Goal: Manage account settings

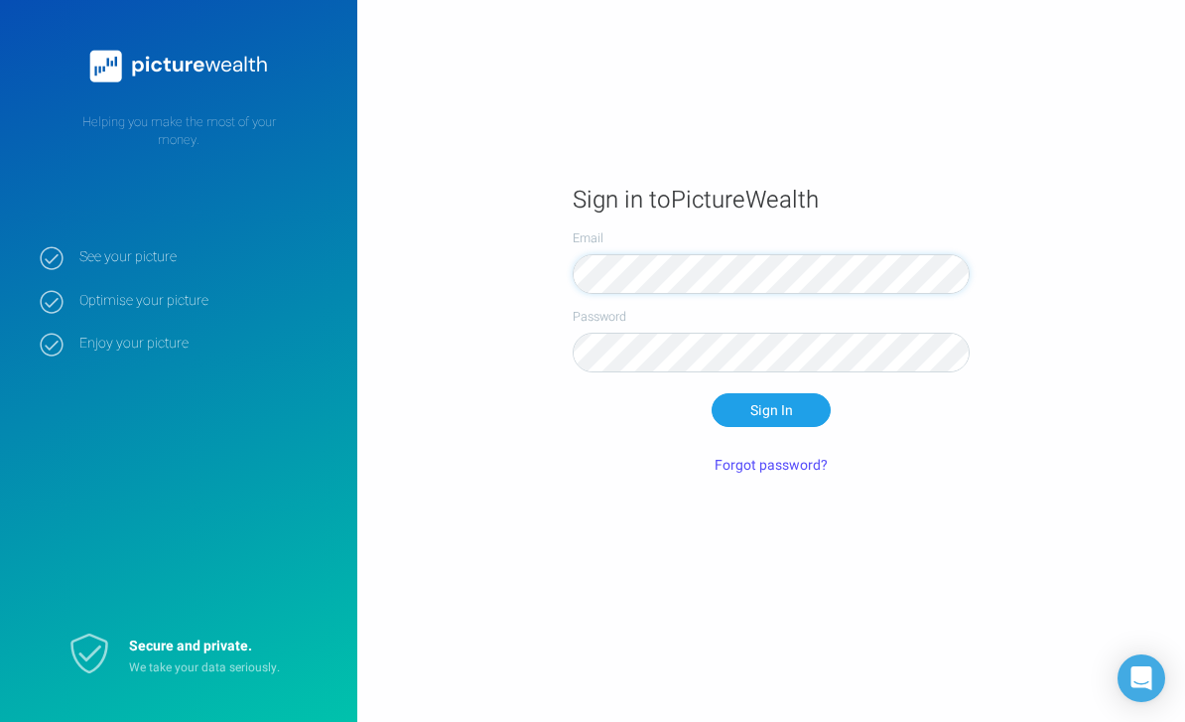
click at [771, 427] on button "Sign In" at bounding box center [771, 410] width 119 height 34
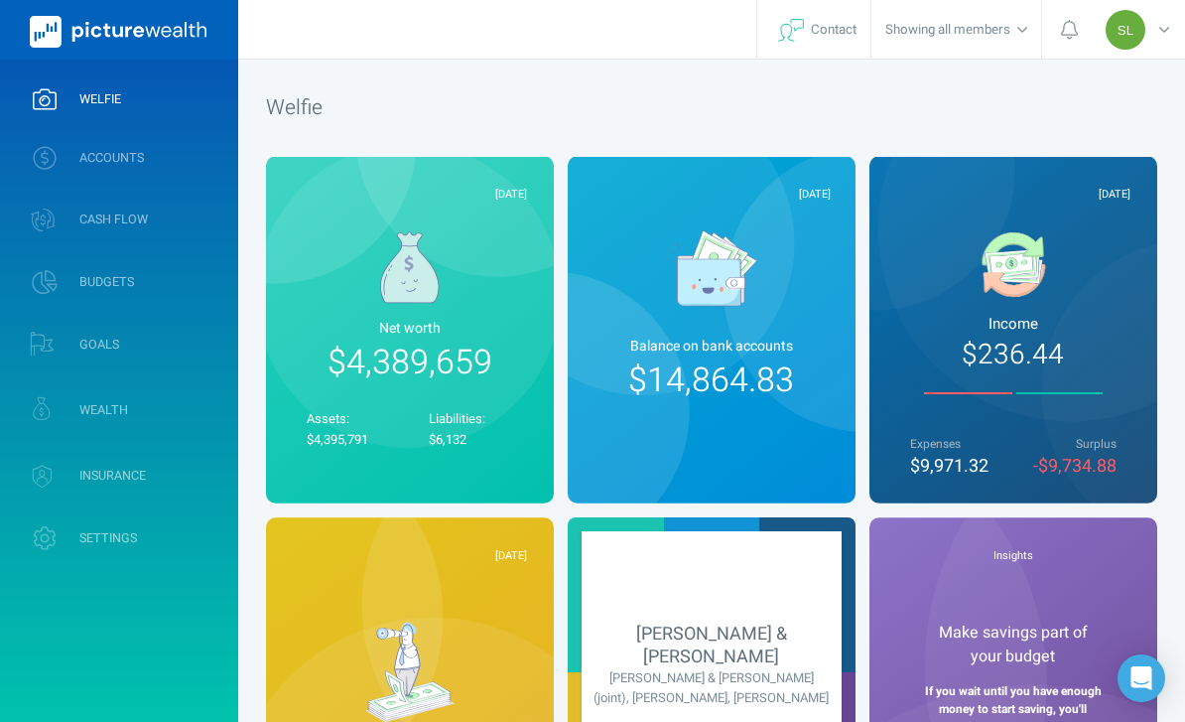
click at [193, 155] on link "ACCOUNTS" at bounding box center [119, 158] width 238 height 52
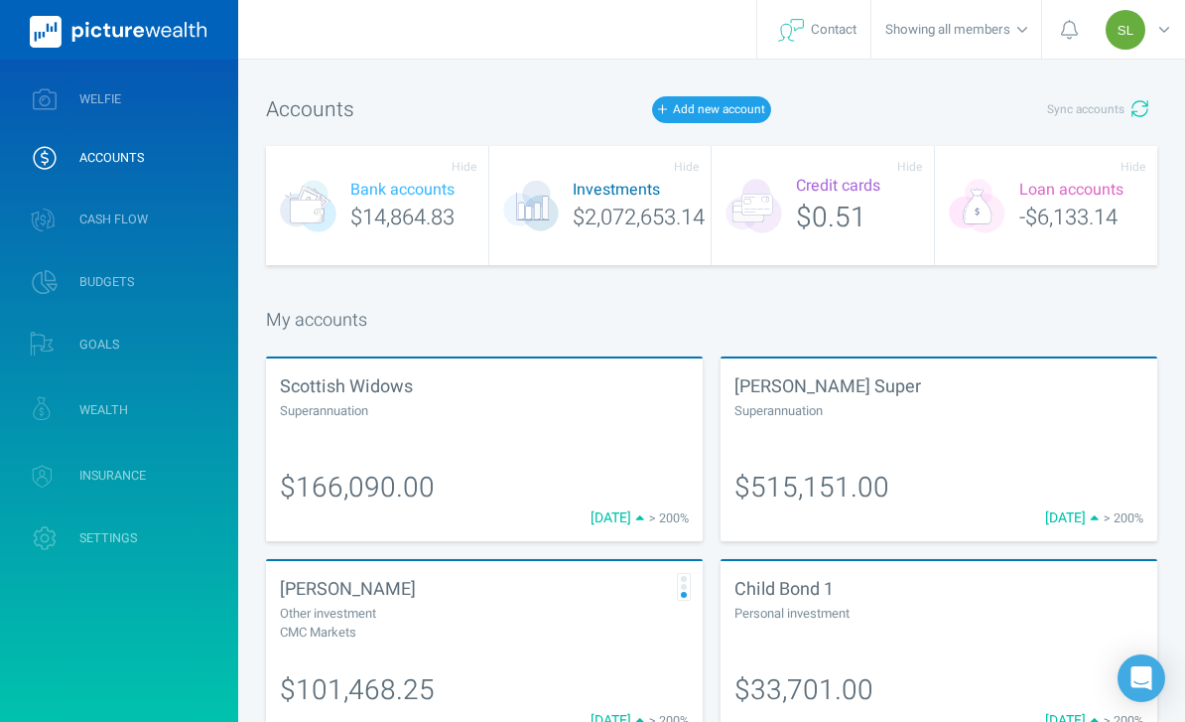
click at [1104, 118] on span "Sync accounts" at bounding box center [1085, 109] width 77 height 17
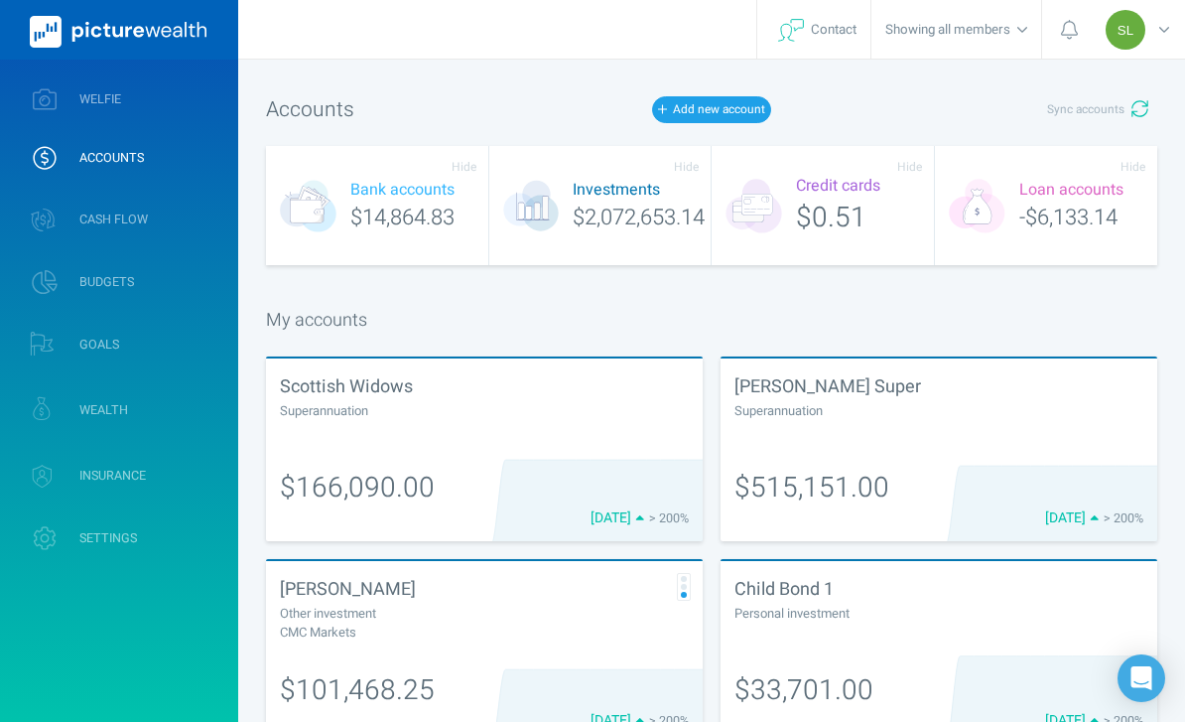
click at [191, 101] on link "WELFIE" at bounding box center [119, 99] width 238 height 52
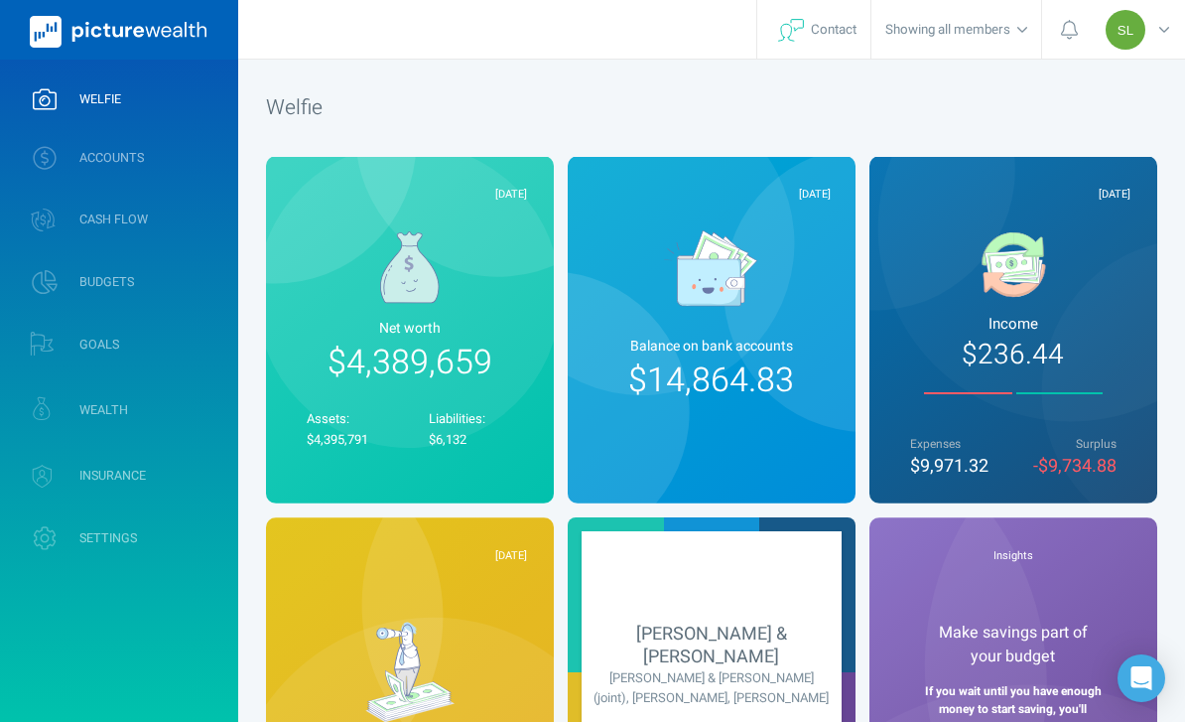
click at [193, 136] on link "ACCOUNTS" at bounding box center [119, 158] width 238 height 52
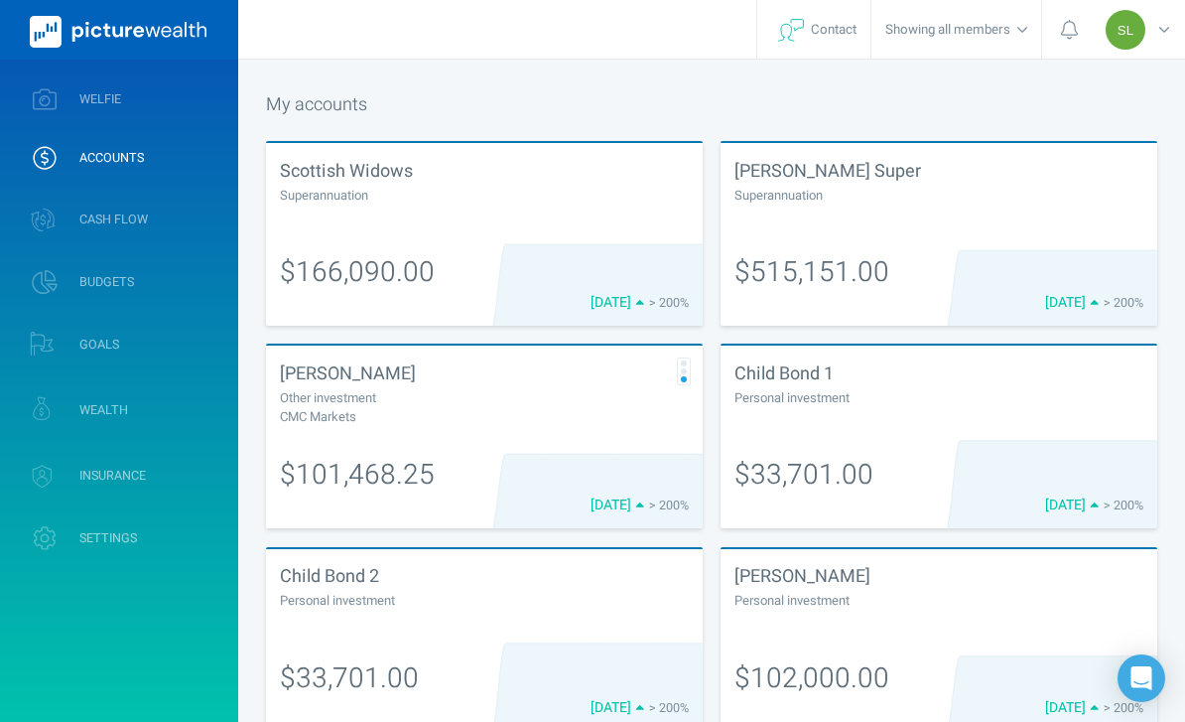
scroll to position [214, 0]
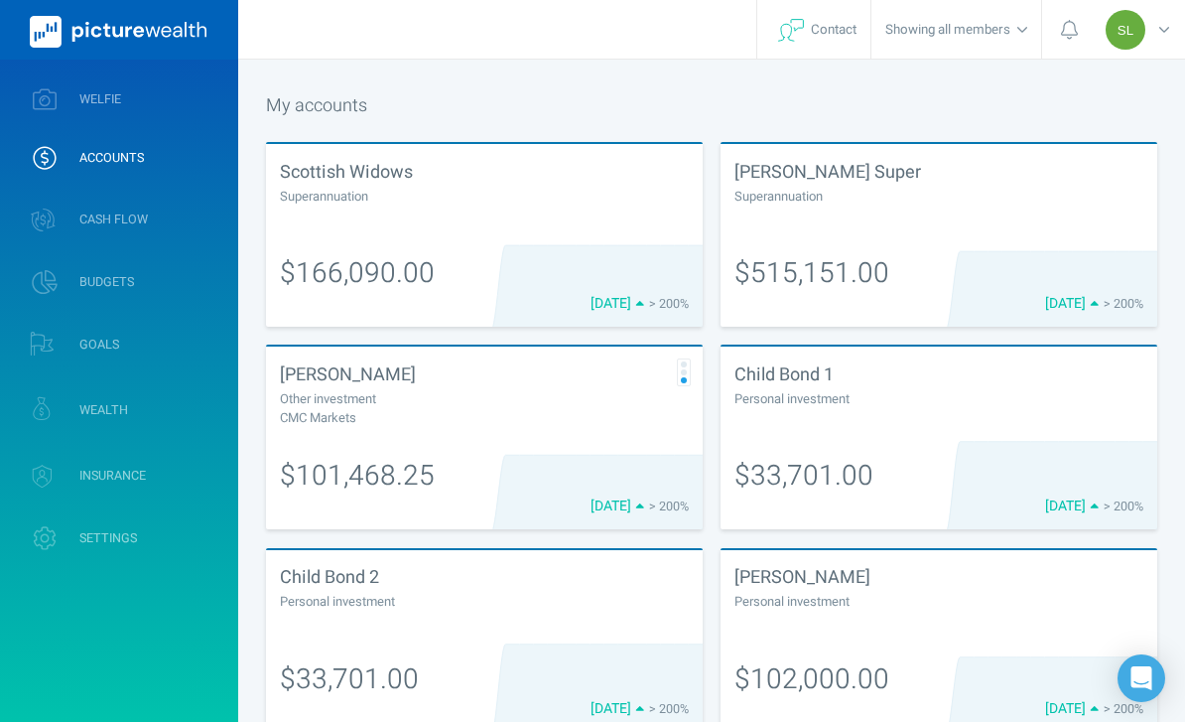
click at [941, 408] on div "Personal investment" at bounding box center [939, 398] width 409 height 20
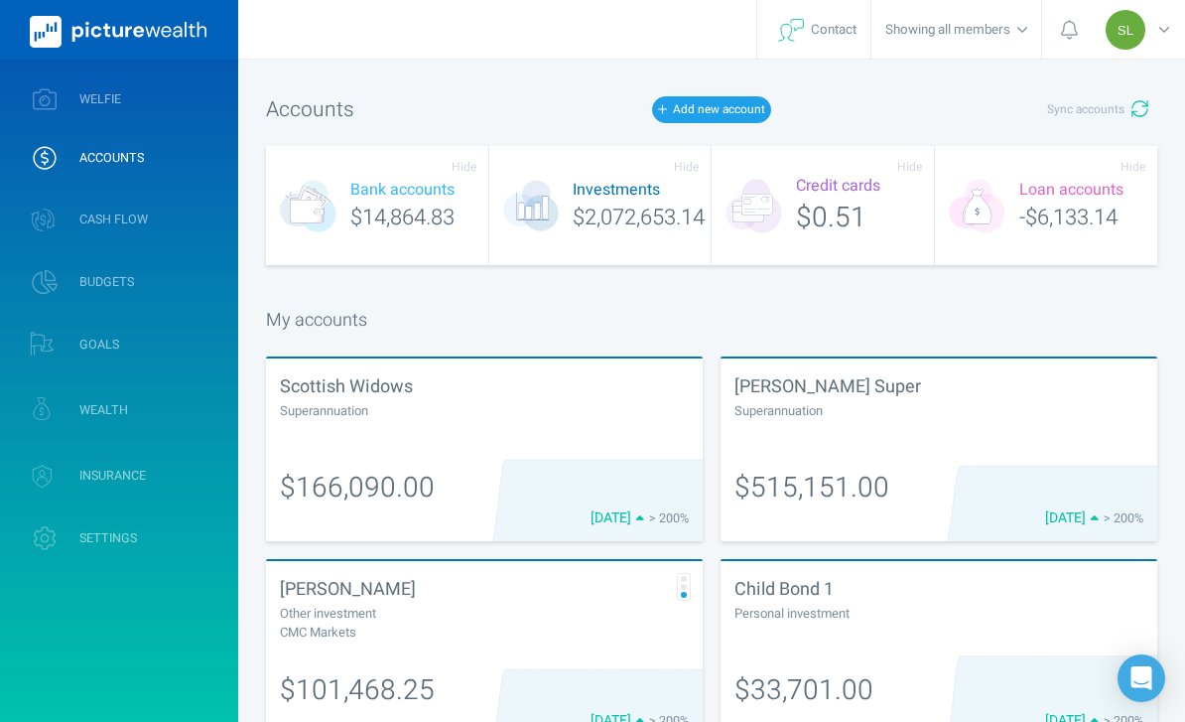
select select "L3M"
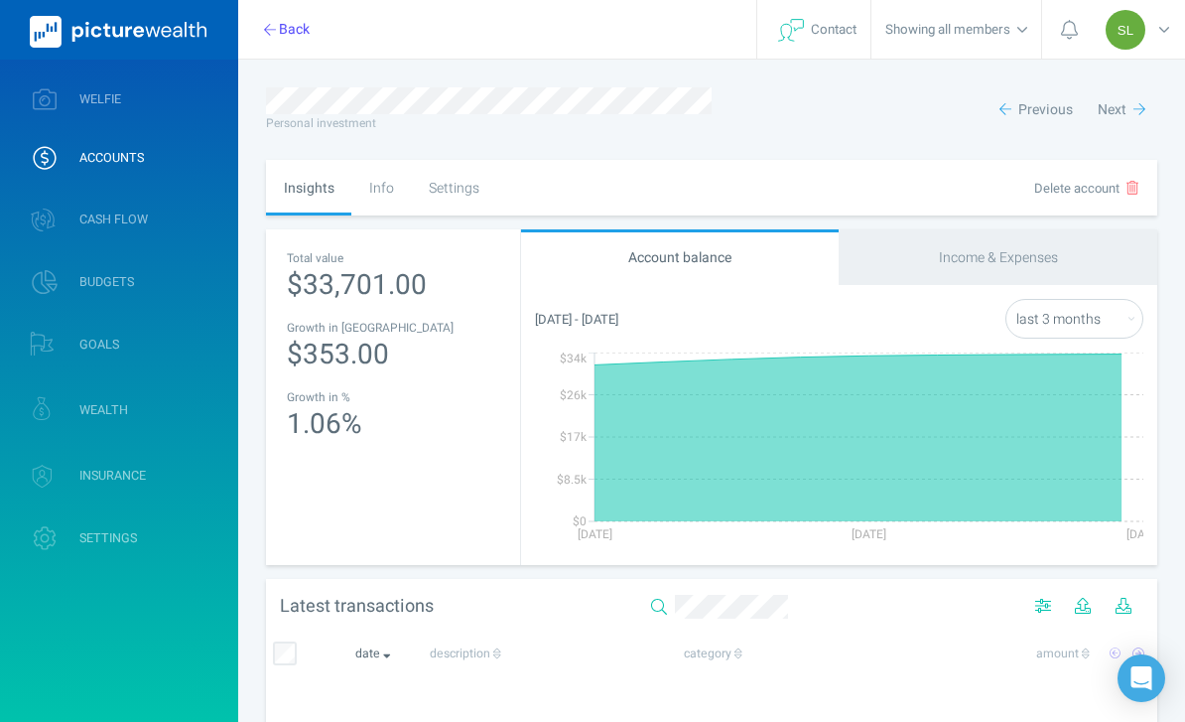
click at [462, 201] on div "Settings" at bounding box center [453, 188] width 85 height 56
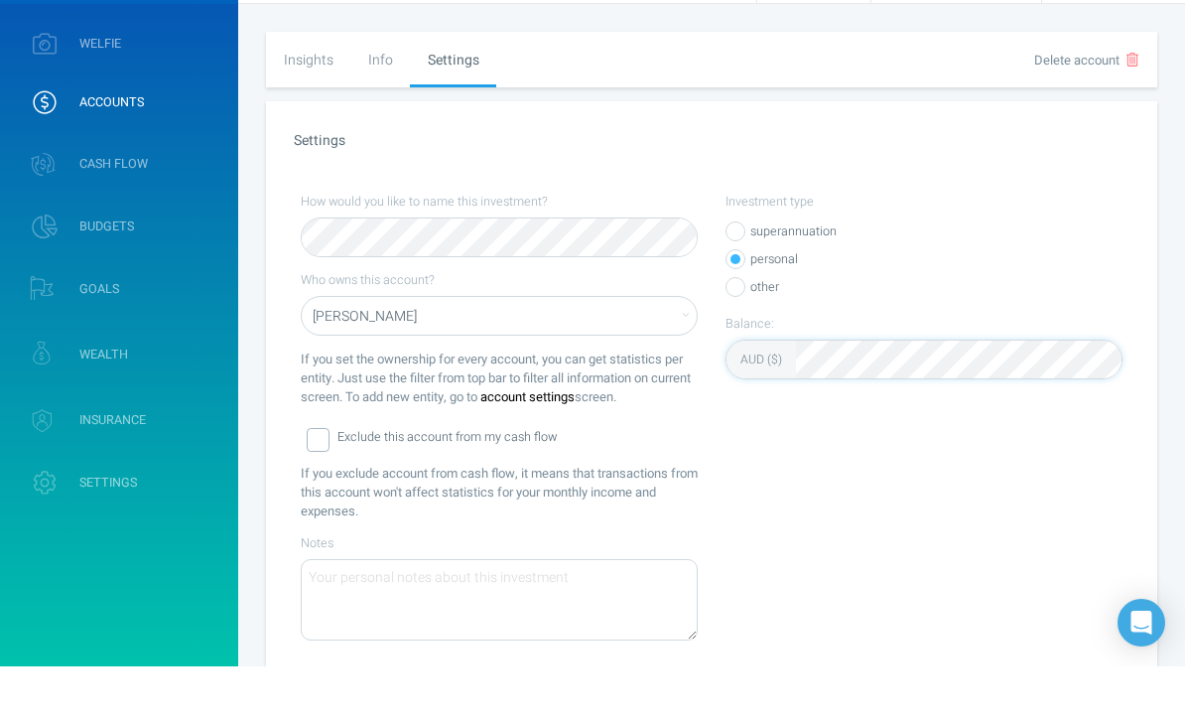
scroll to position [125, 0]
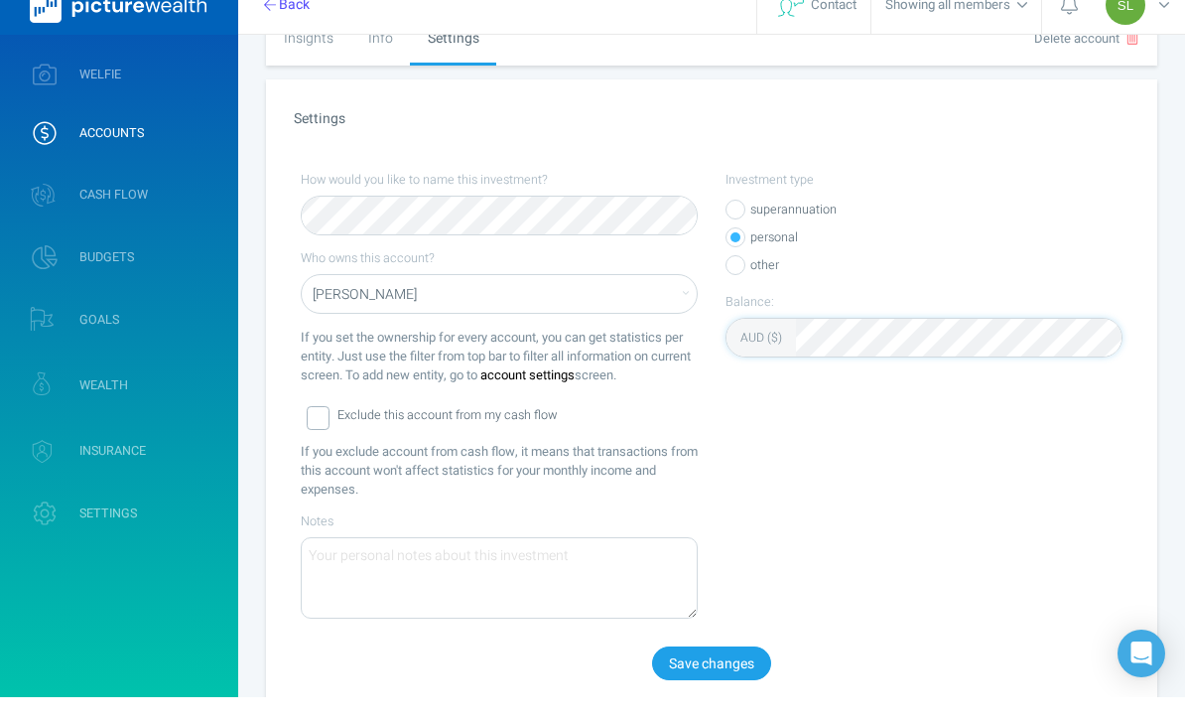
click at [748, 677] on button "Save changes" at bounding box center [711, 688] width 119 height 34
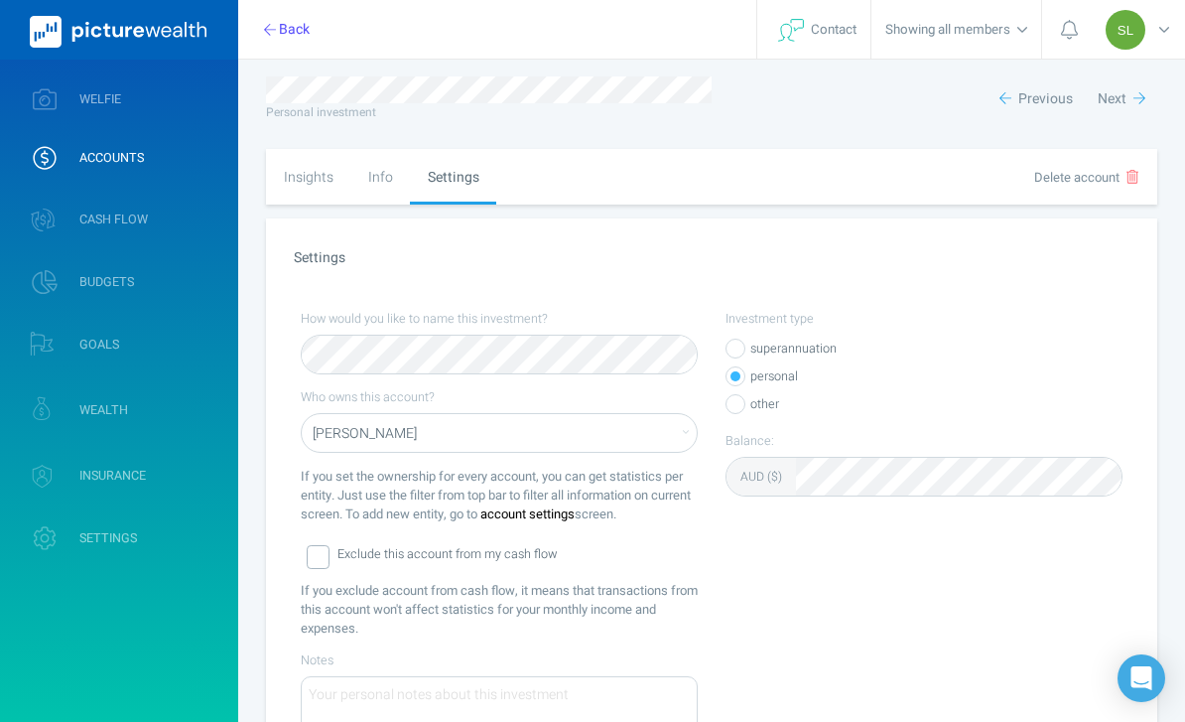
scroll to position [20, 0]
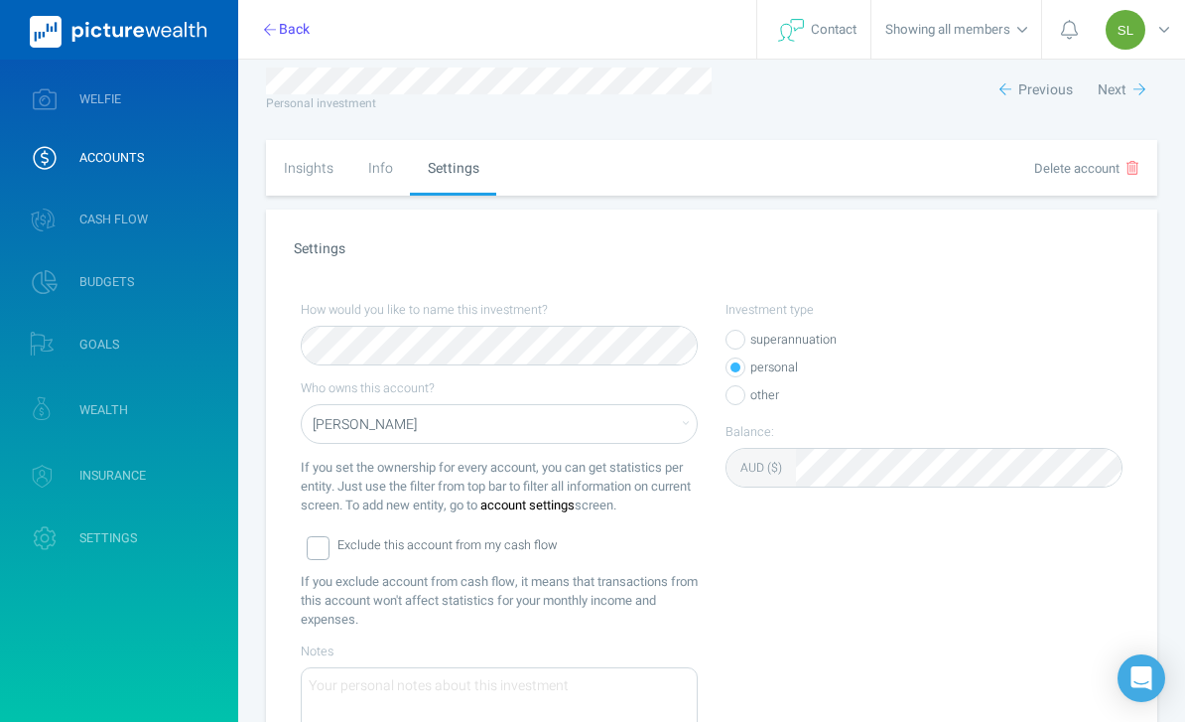
click at [1137, 95] on icon "button" at bounding box center [1140, 89] width 12 height 14
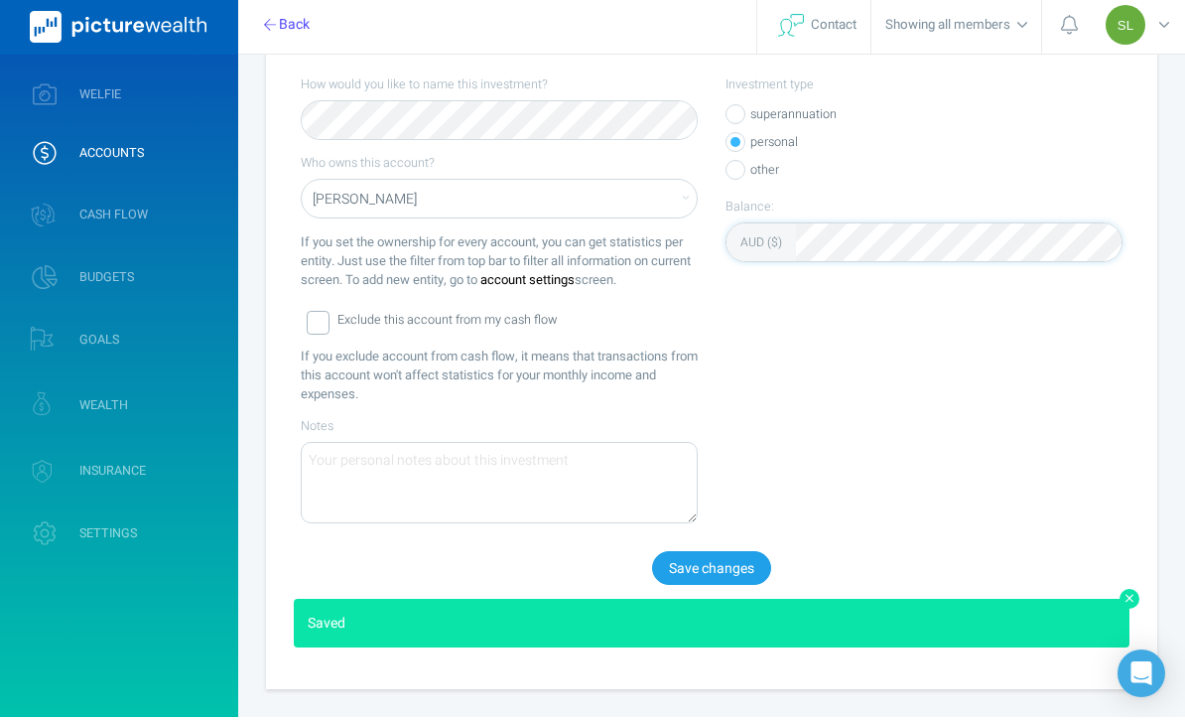
click at [741, 579] on button "Save changes" at bounding box center [711, 573] width 119 height 34
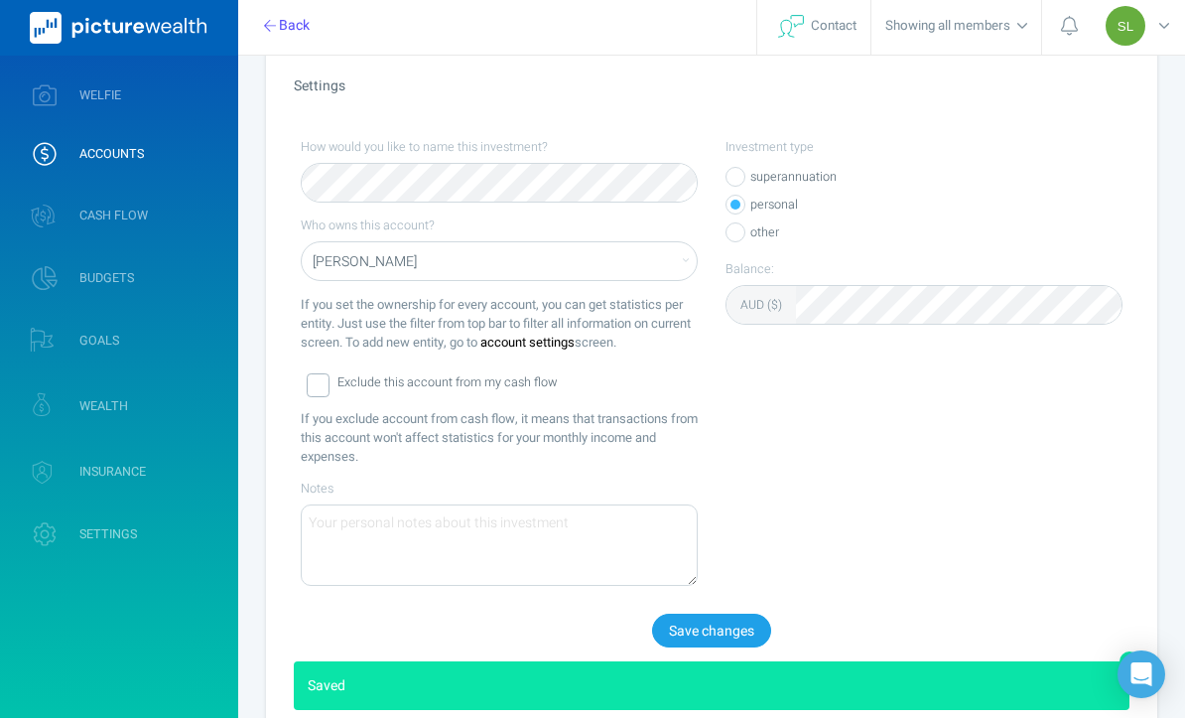
scroll to position [183, 0]
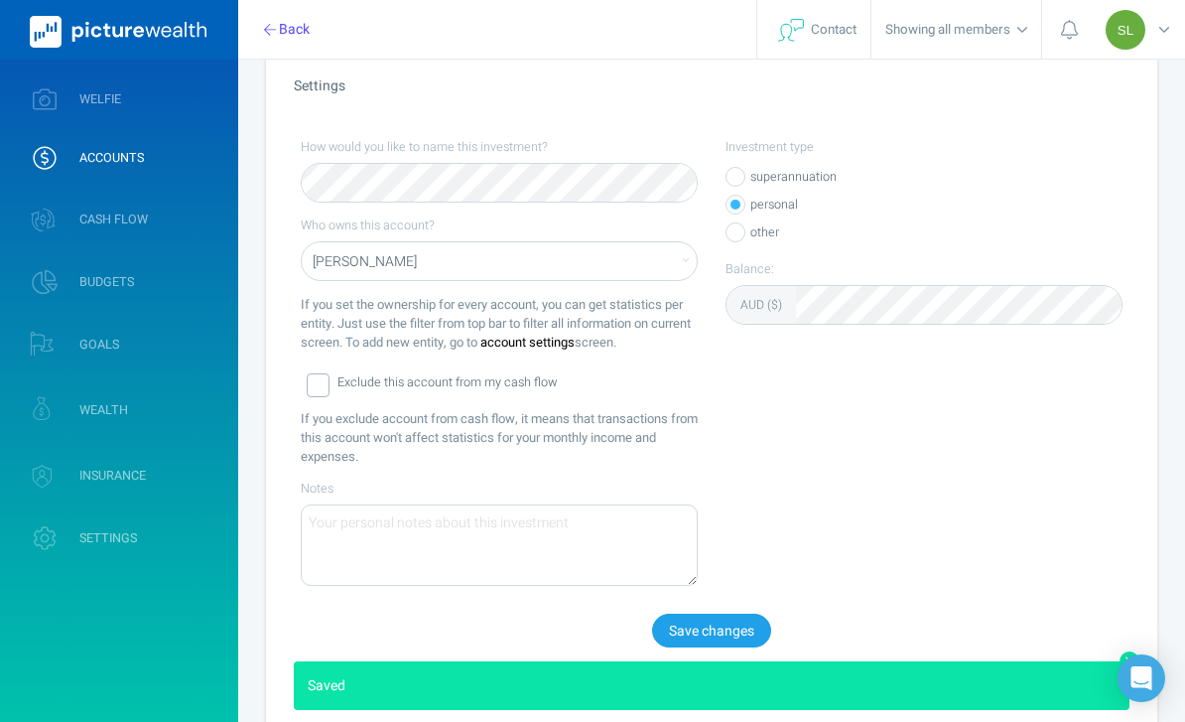
click at [176, 95] on link "WELFIE" at bounding box center [119, 99] width 238 height 52
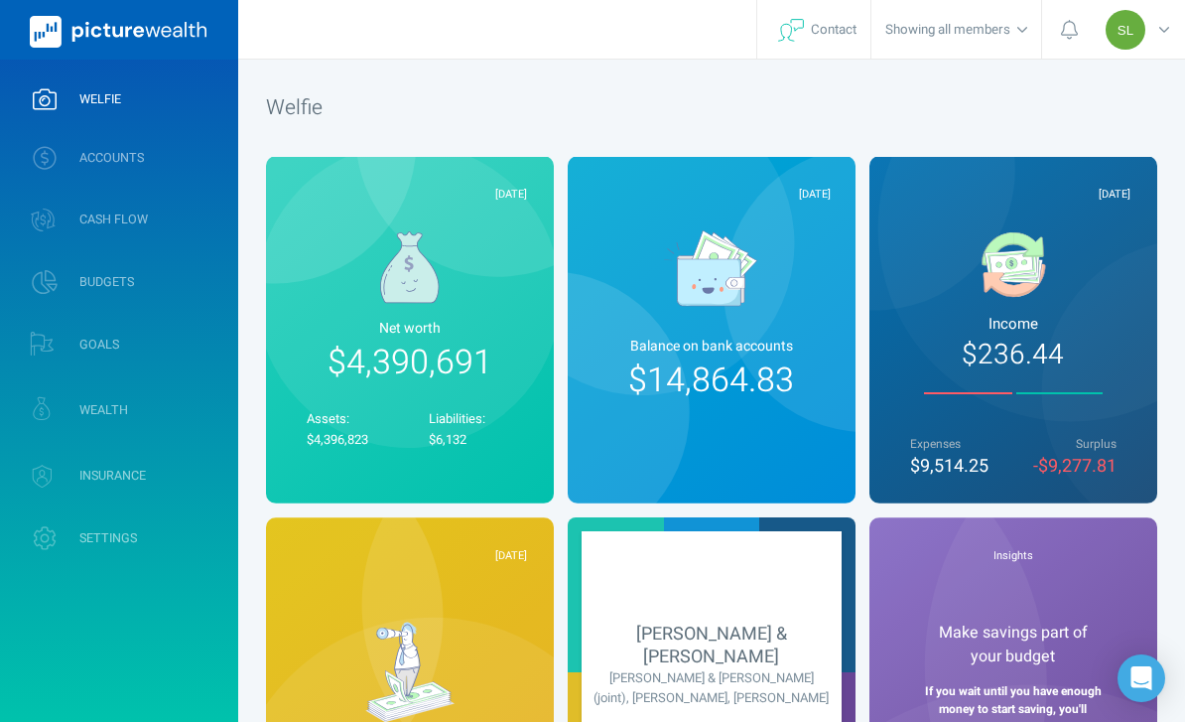
click at [204, 134] on link "ACCOUNTS" at bounding box center [119, 158] width 238 height 52
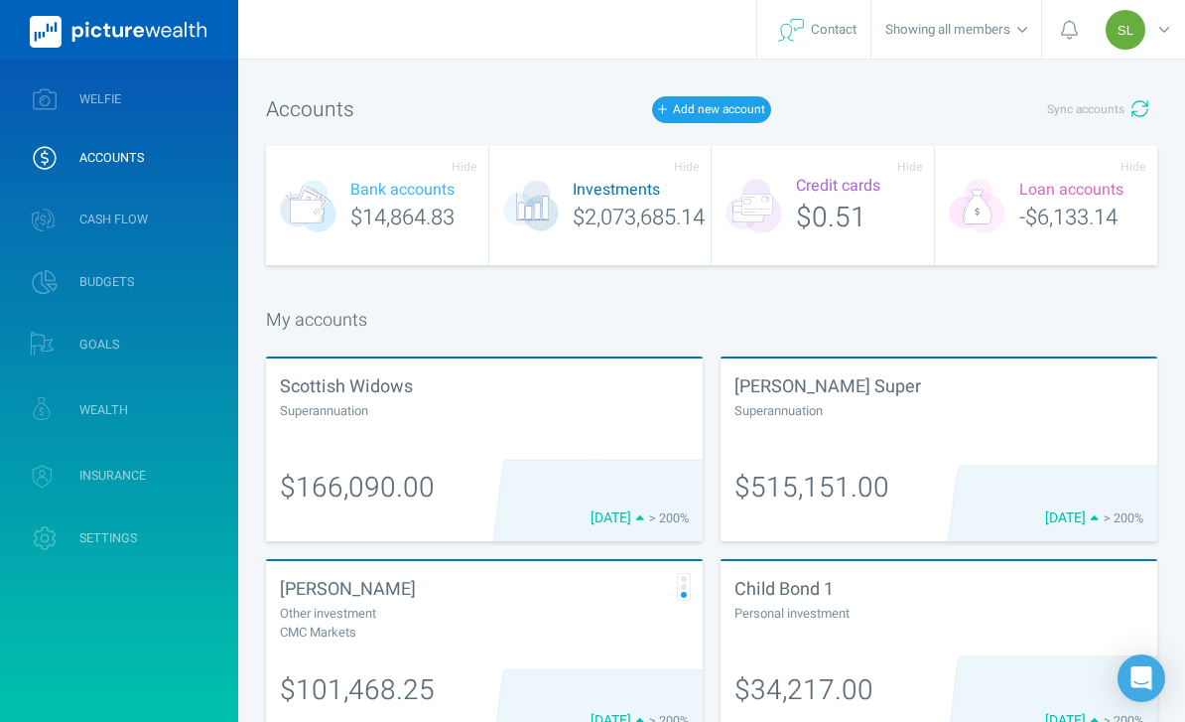
click at [185, 393] on link "WEALTH" at bounding box center [119, 409] width 238 height 59
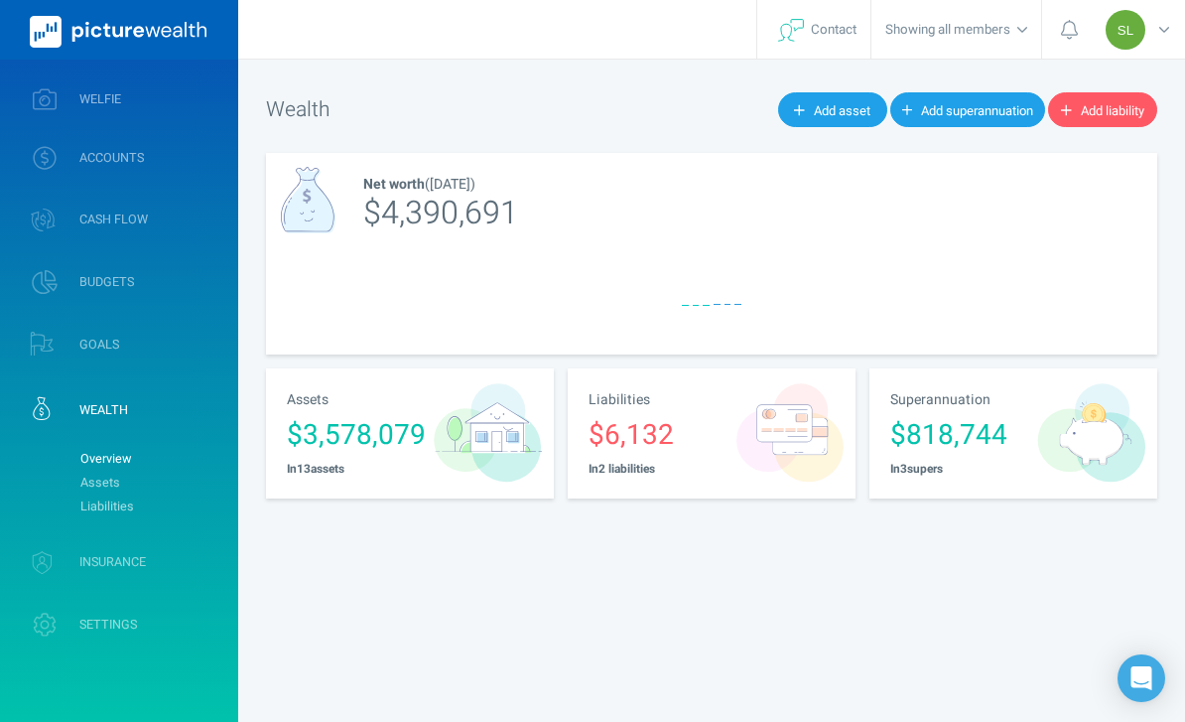
click at [201, 478] on link "Assets" at bounding box center [150, 482] width 161 height 24
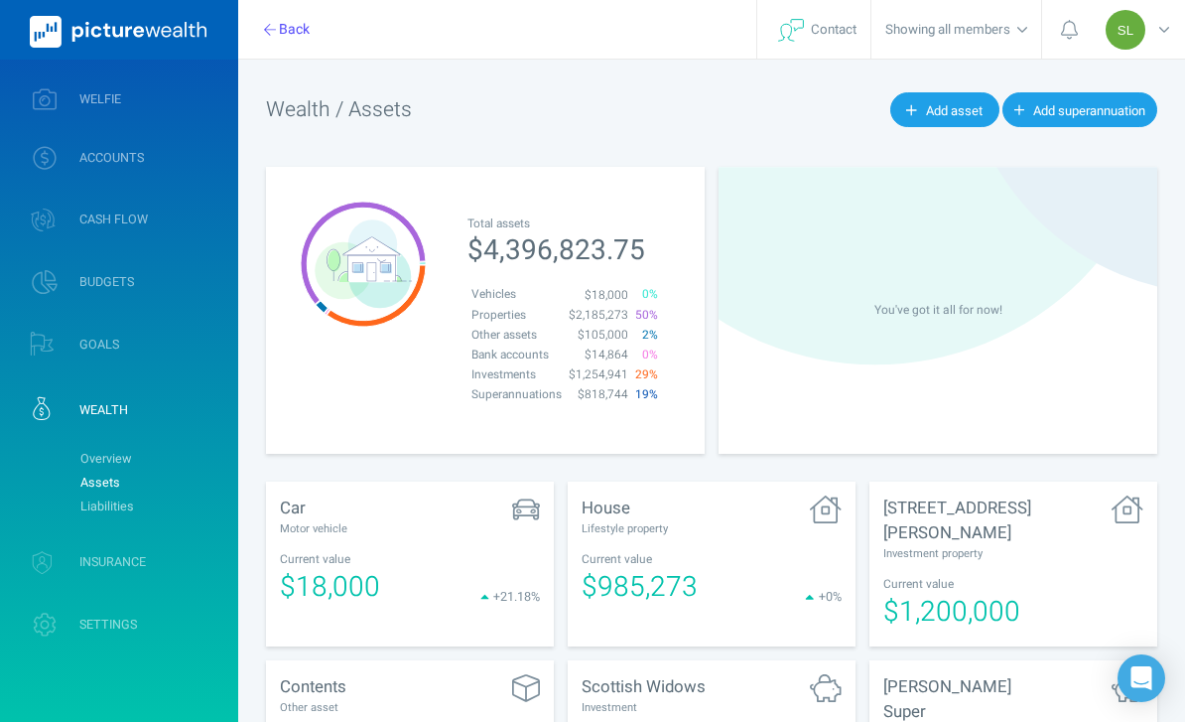
click at [1139, 39] on span "SL" at bounding box center [1126, 30] width 40 height 40
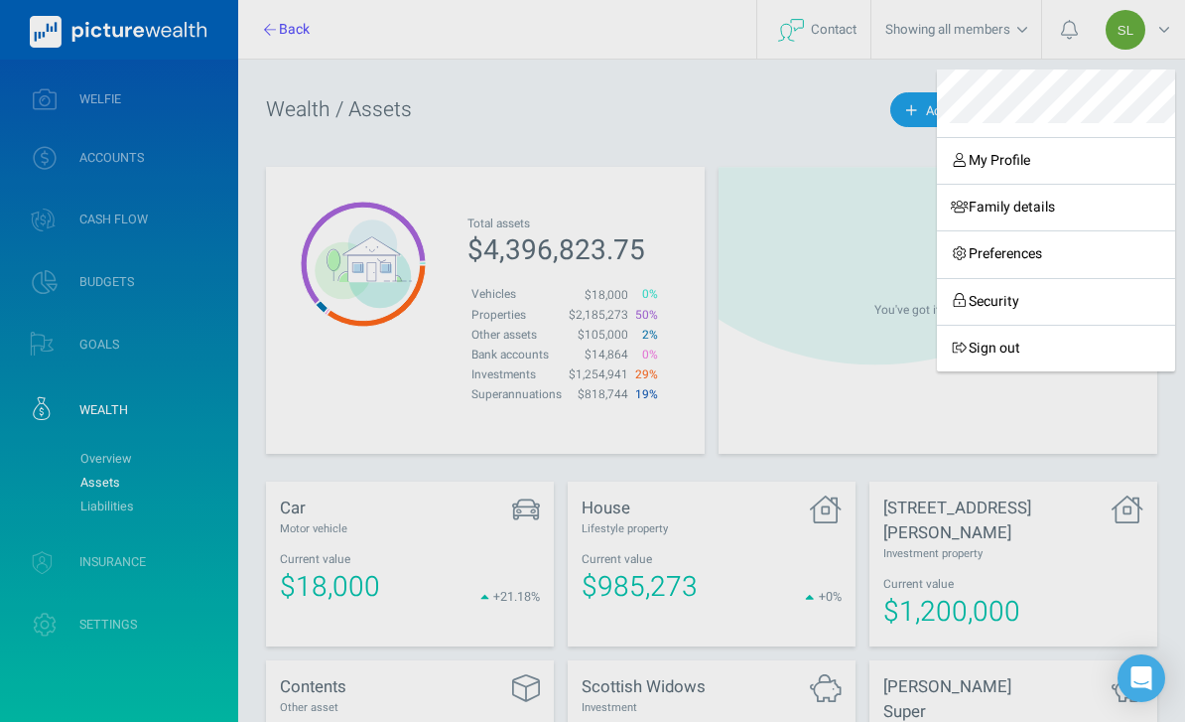
click at [1011, 355] on link "Sign out" at bounding box center [1056, 348] width 238 height 47
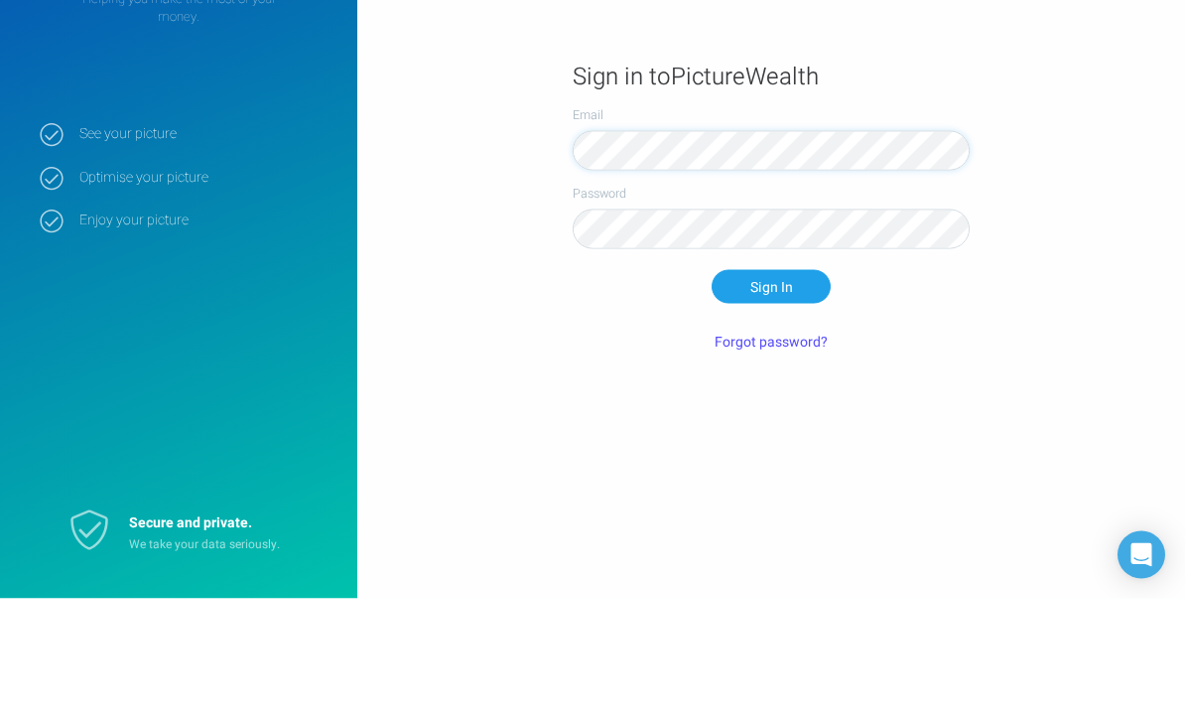
scroll to position [64, 0]
